Goal: Task Accomplishment & Management: Manage account settings

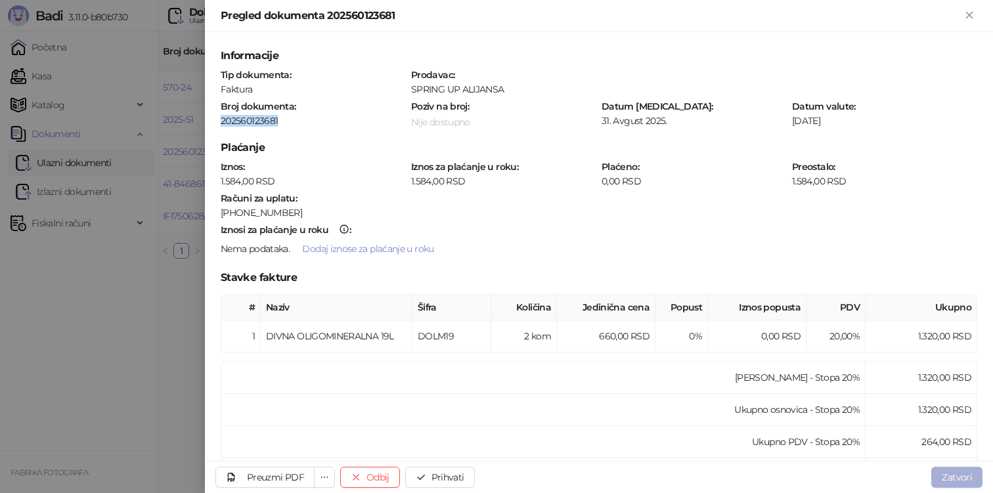
click at [962, 477] on button "Zatvori" at bounding box center [956, 477] width 51 height 21
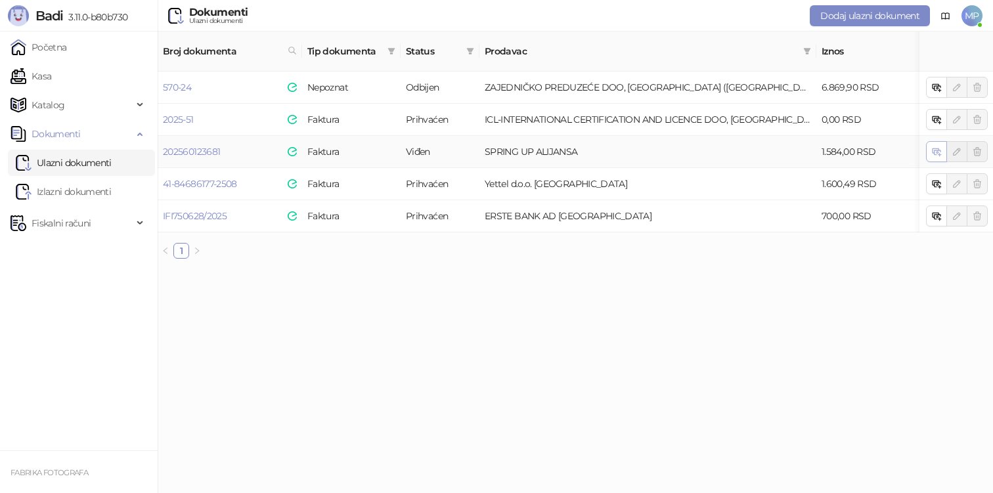
click at [938, 144] on button "button" at bounding box center [936, 151] width 21 height 21
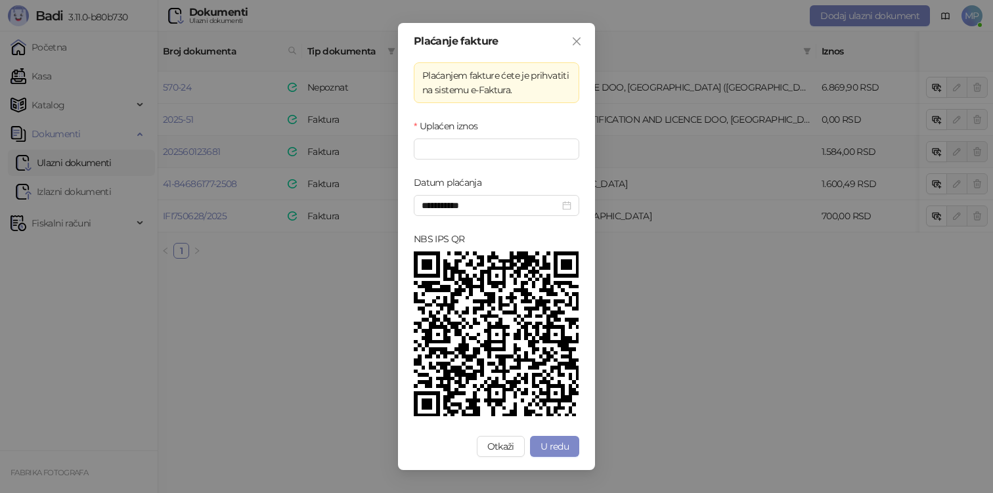
click at [580, 445] on div "**********" at bounding box center [496, 246] width 197 height 447
click at [571, 447] on button "U redu" at bounding box center [554, 446] width 49 height 21
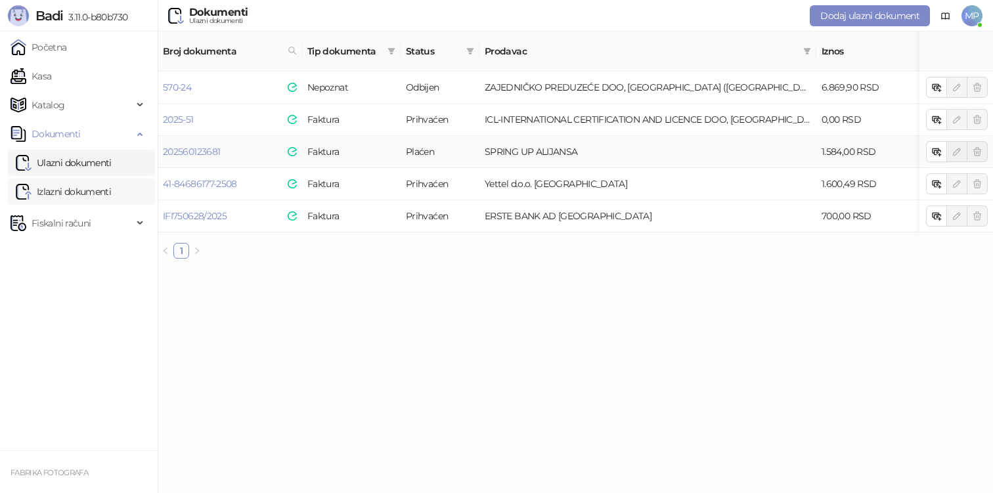
click at [82, 189] on link "Izlazni dokumenti" at bounding box center [63, 192] width 95 height 26
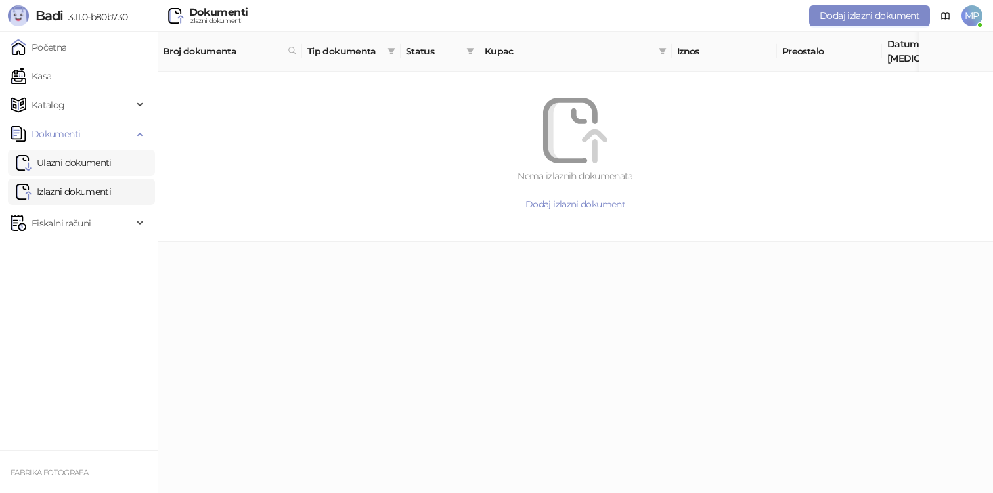
click at [96, 159] on link "Ulazni dokumenti" at bounding box center [64, 163] width 96 height 26
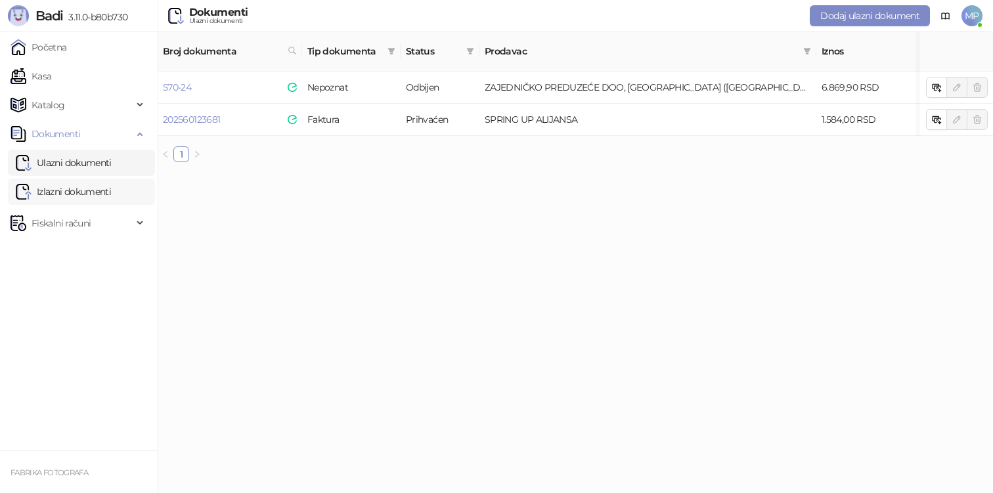
click at [98, 192] on link "Izlazni dokumenti" at bounding box center [63, 192] width 95 height 26
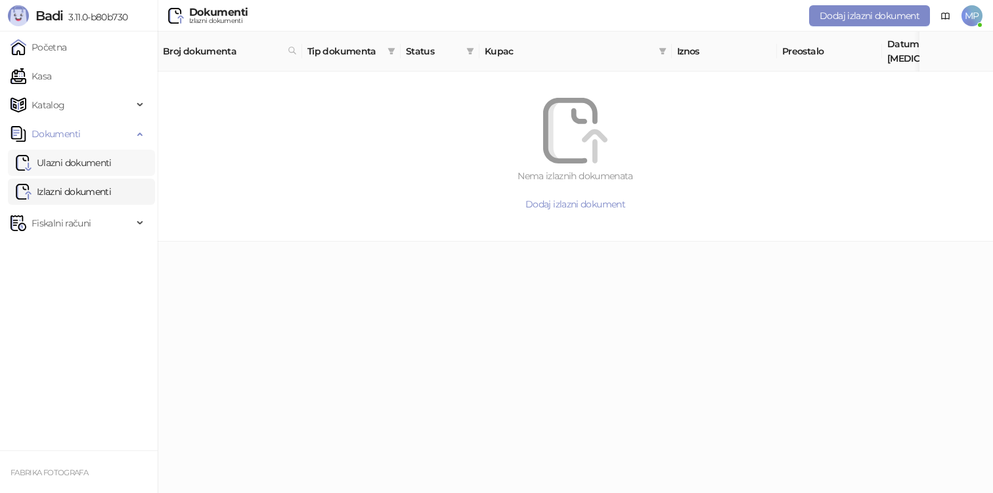
click at [105, 169] on link "Ulazni dokumenti" at bounding box center [64, 163] width 96 height 26
